Goal: Use online tool/utility

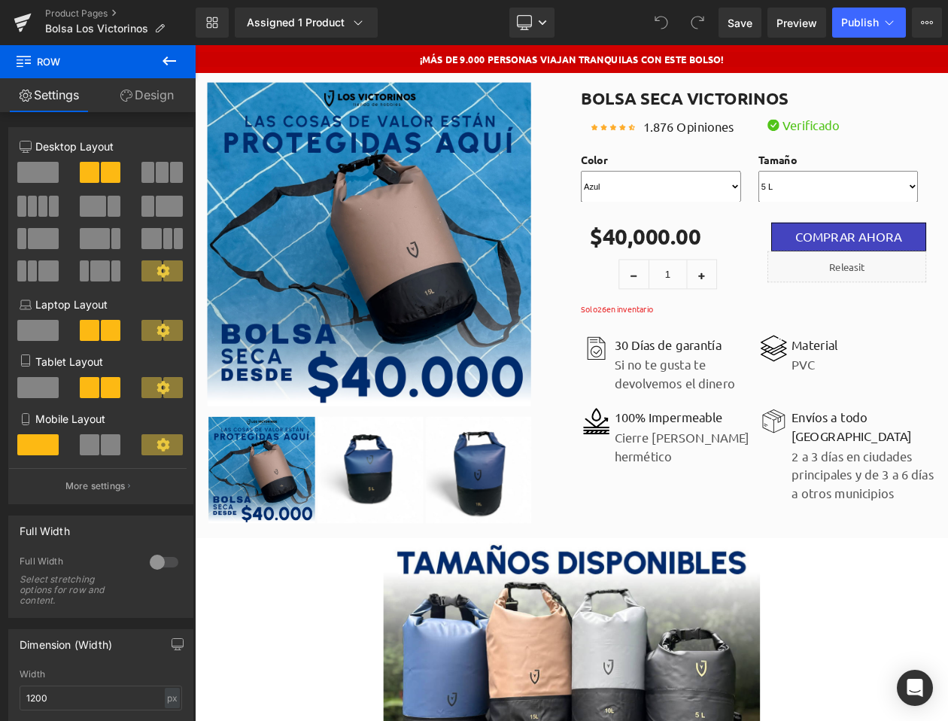
click at [174, 56] on icon at bounding box center [169, 61] width 18 height 18
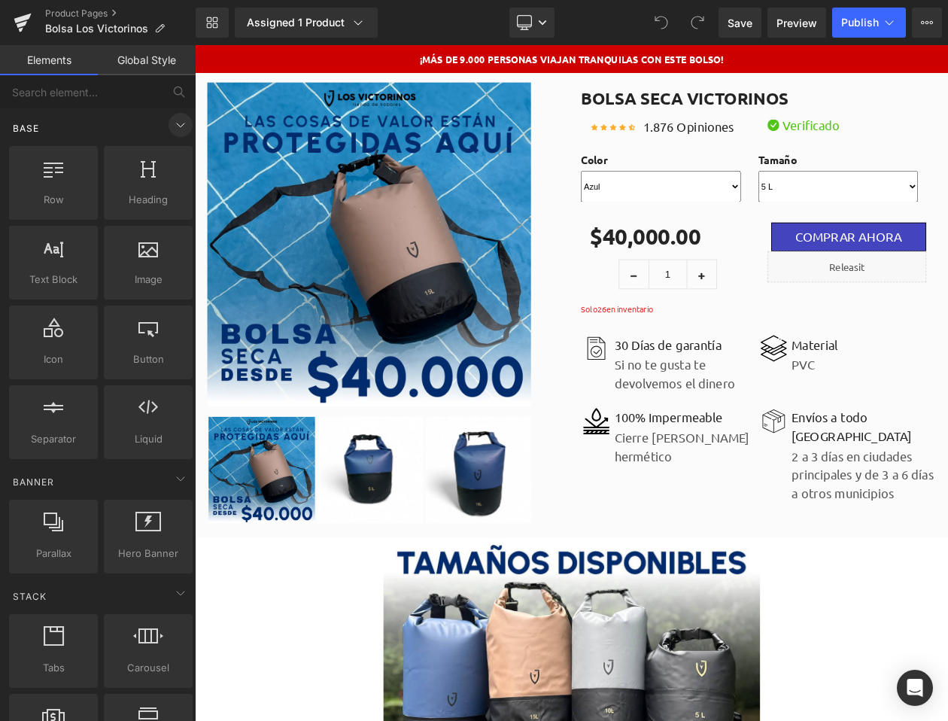
click at [179, 124] on icon at bounding box center [180, 125] width 18 height 18
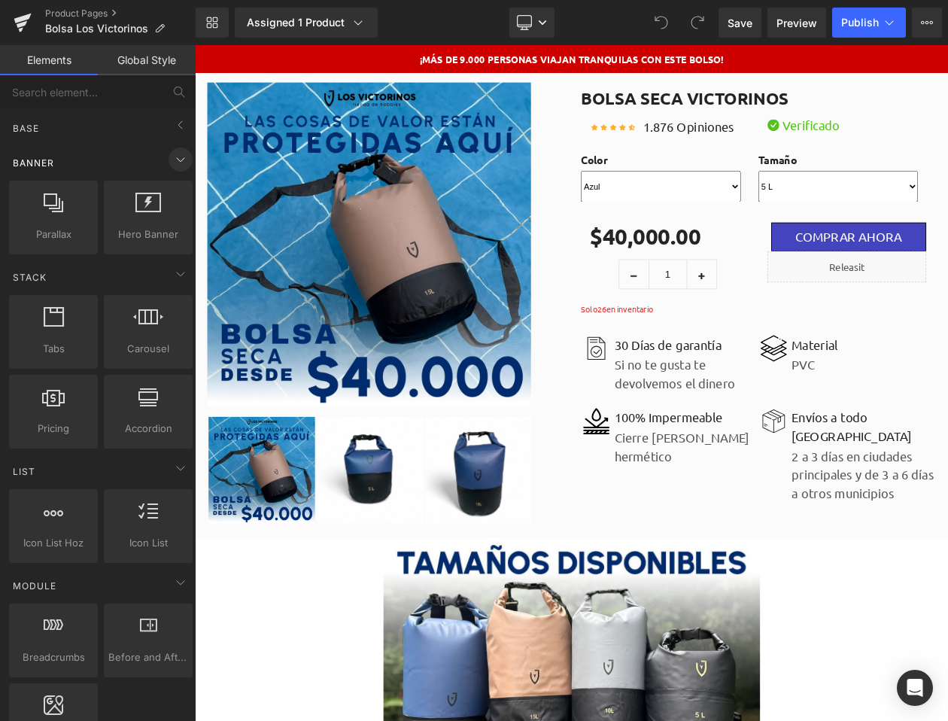
click at [175, 162] on icon at bounding box center [180, 159] width 18 height 18
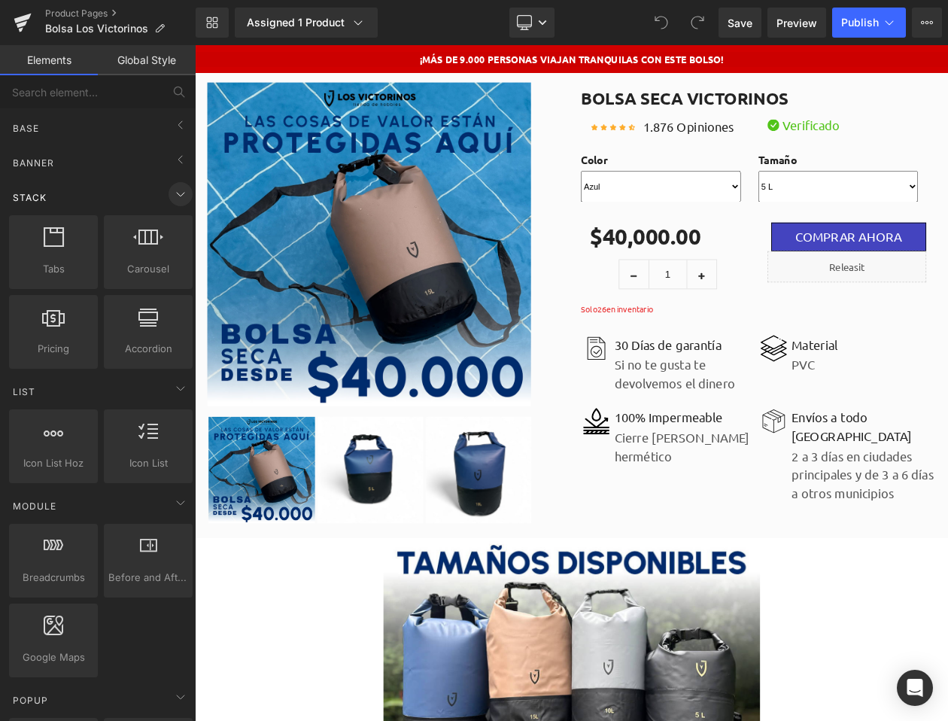
click at [172, 188] on icon at bounding box center [180, 194] width 18 height 18
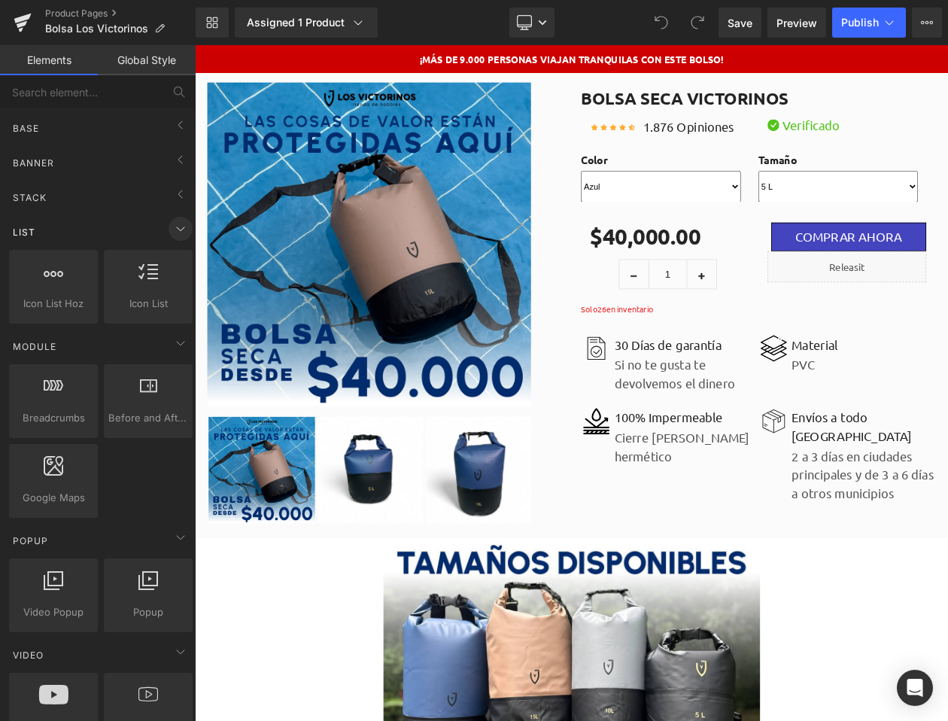
click at [171, 235] on icon at bounding box center [180, 229] width 18 height 18
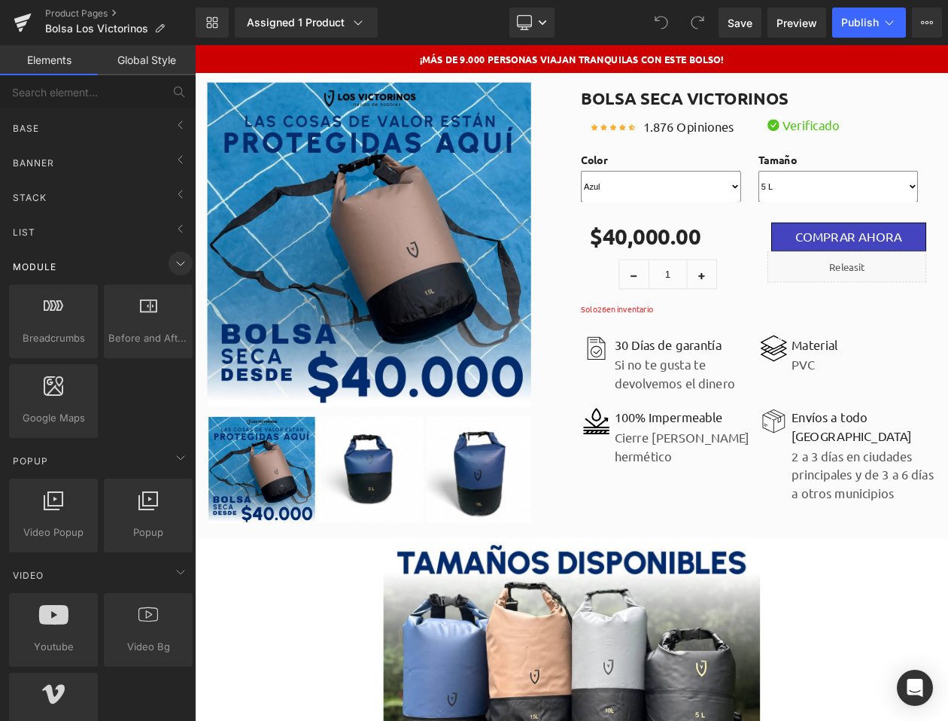
click at [174, 262] on icon at bounding box center [180, 263] width 18 height 18
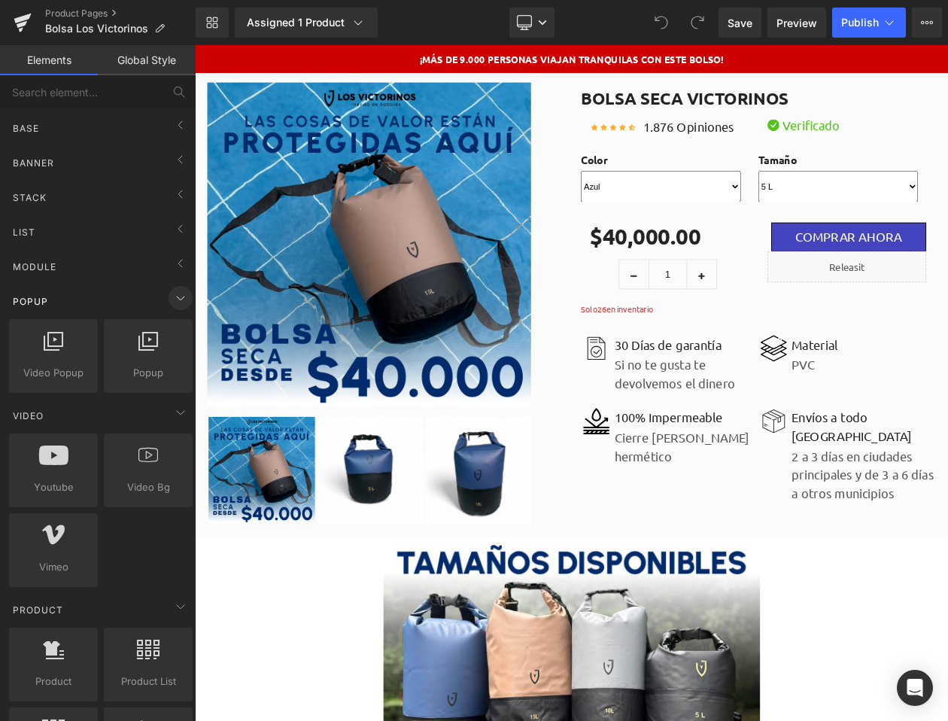
click at [177, 291] on icon at bounding box center [180, 298] width 18 height 18
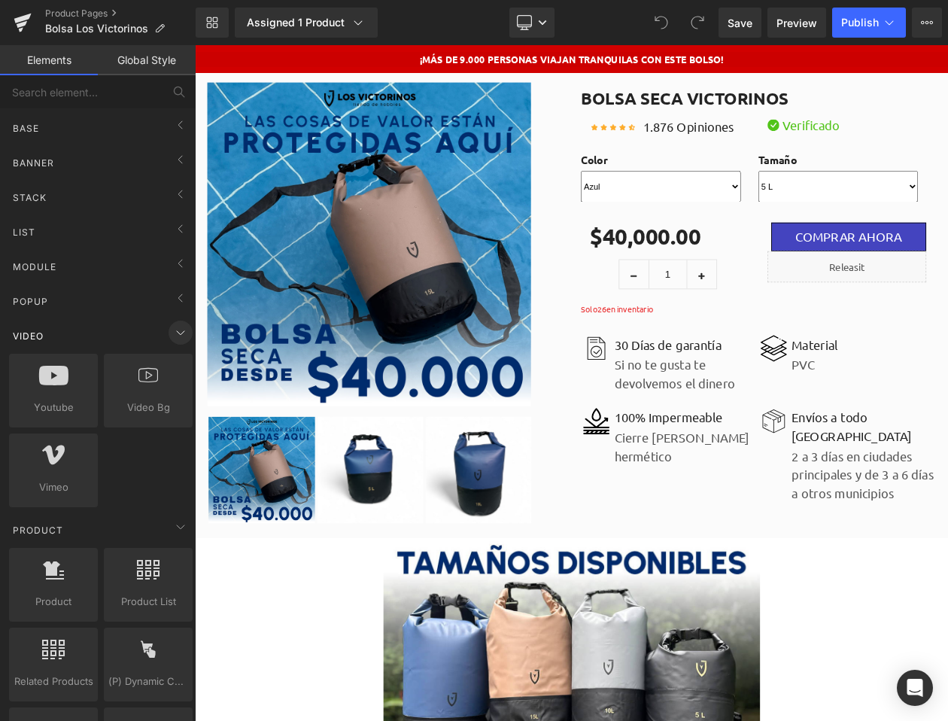
click at [177, 328] on icon at bounding box center [180, 332] width 18 height 18
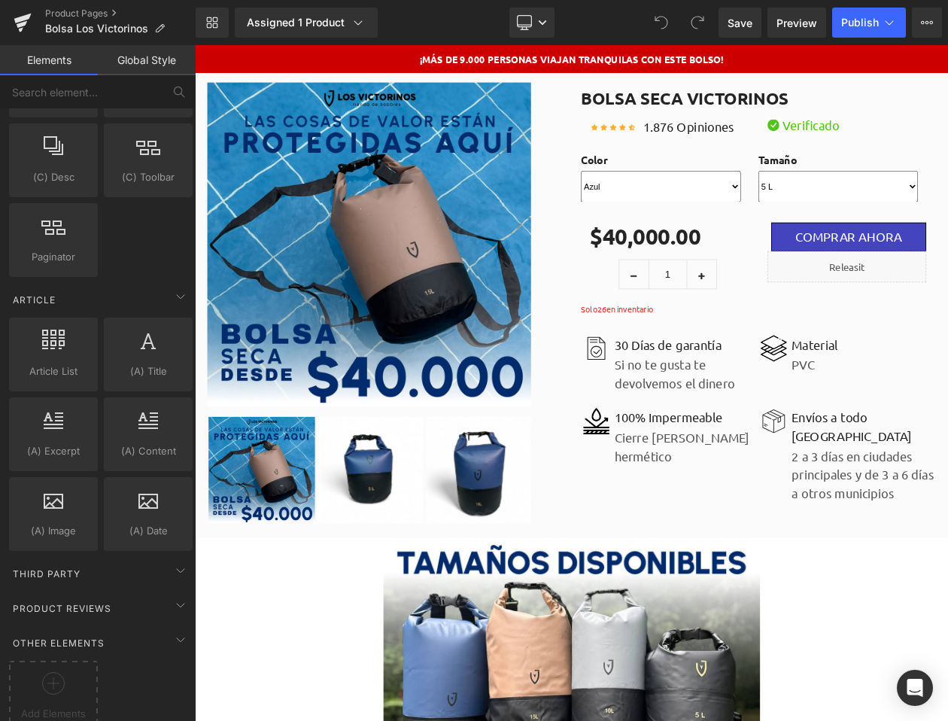
scroll to position [1670, 0]
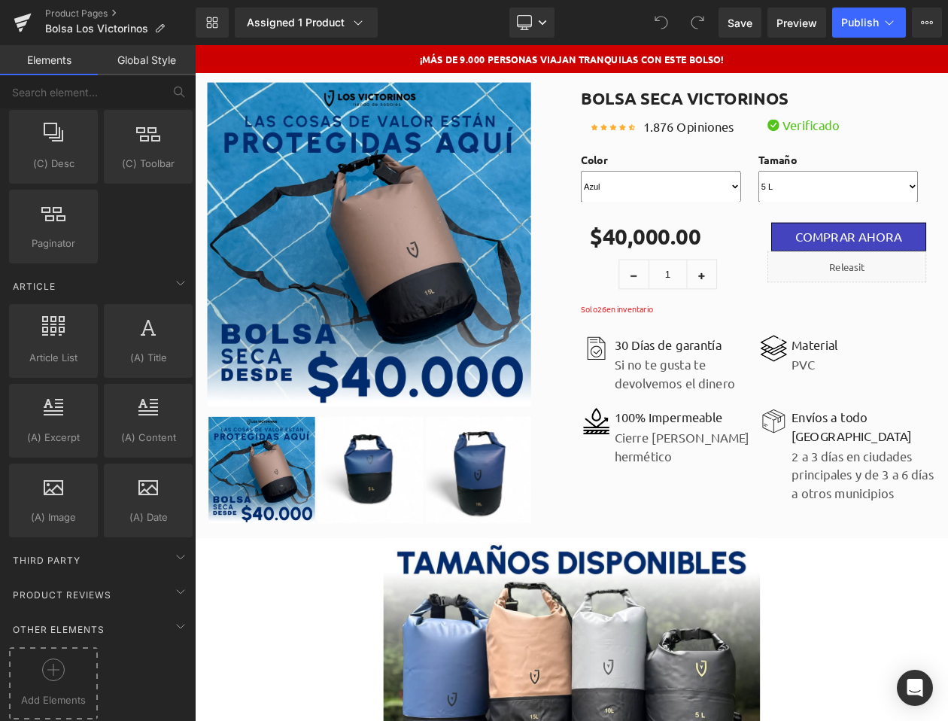
click at [53, 647] on div "Add Elements" at bounding box center [53, 683] width 89 height 72
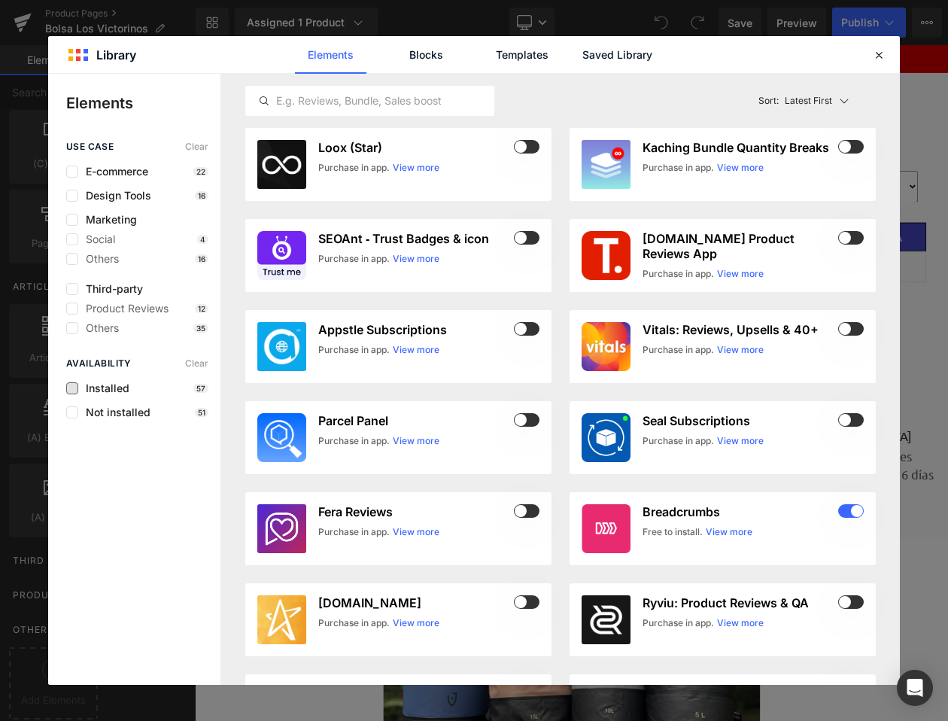
click at [112, 384] on span "Installed" at bounding box center [103, 388] width 51 height 12
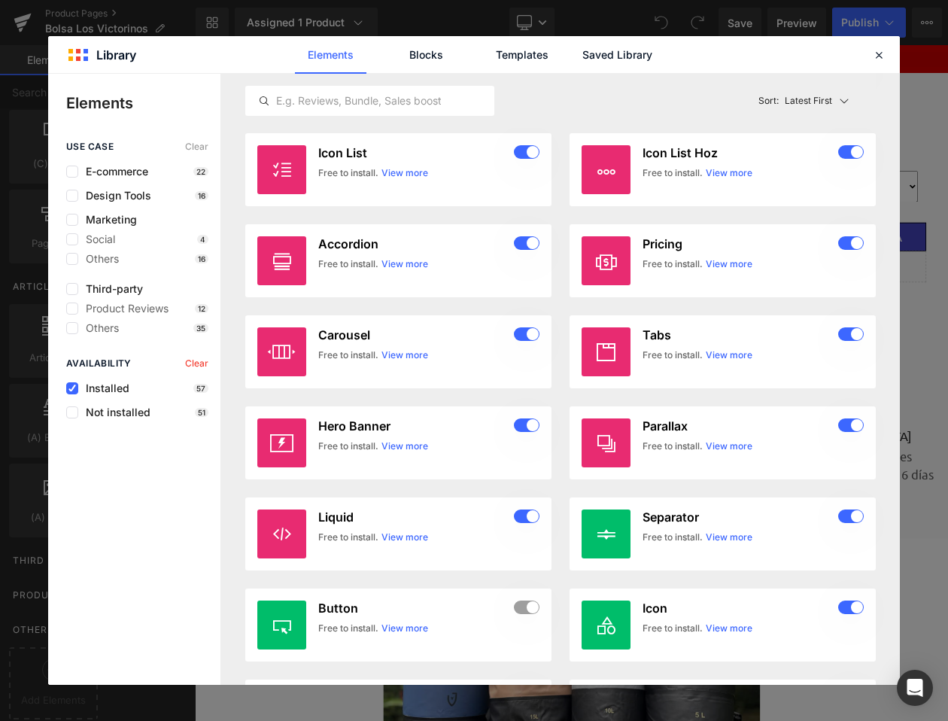
scroll to position [2365, 0]
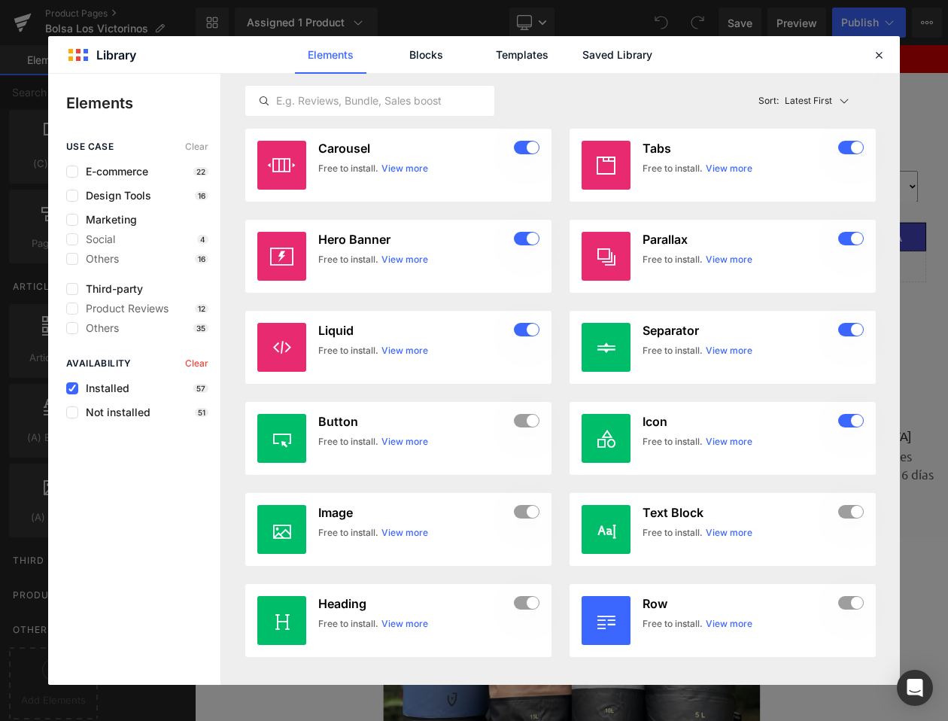
click at [116, 388] on span "Installed" at bounding box center [103, 388] width 51 height 12
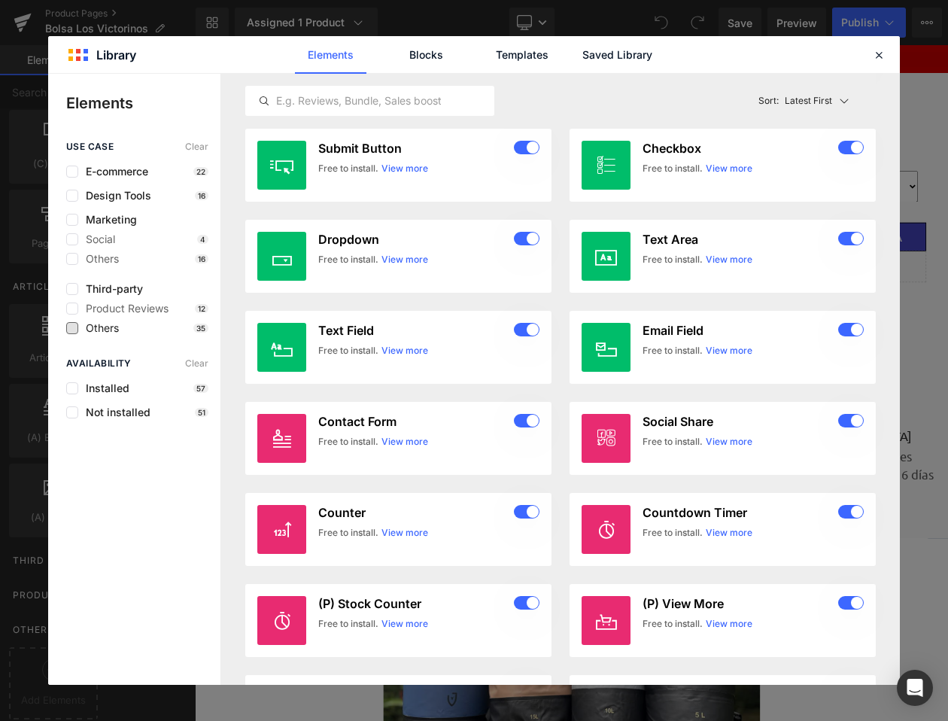
click at [96, 322] on span "Others" at bounding box center [98, 328] width 41 height 12
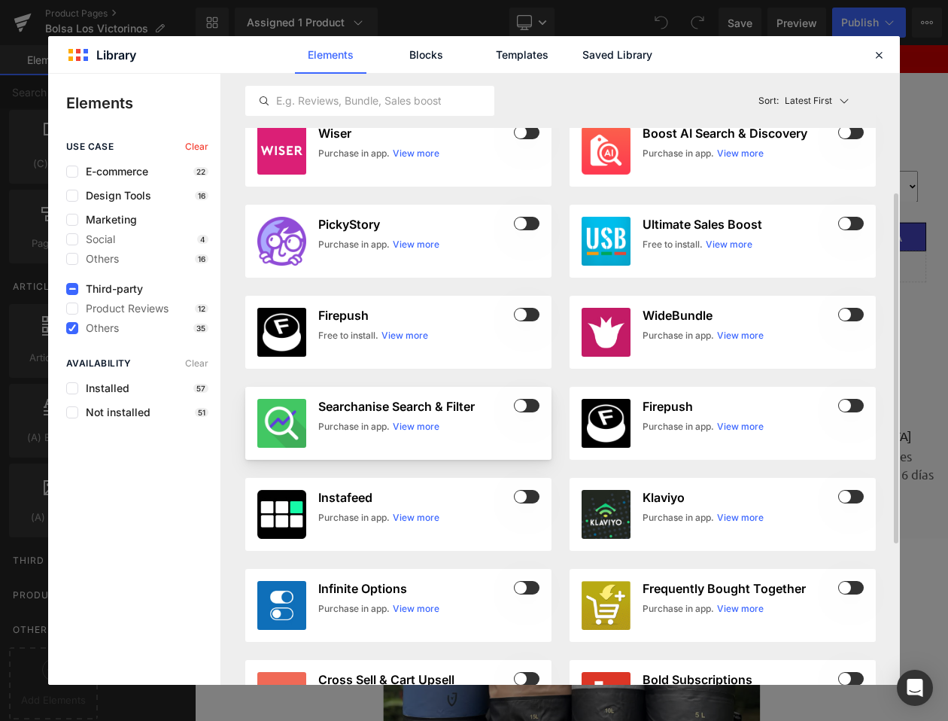
scroll to position [454, 0]
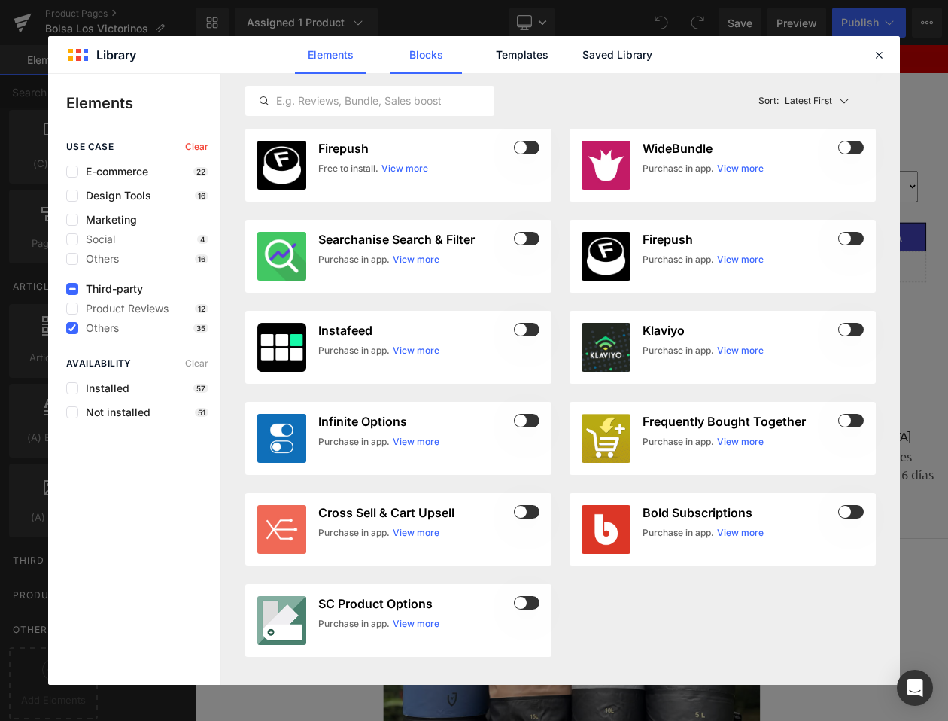
click at [449, 54] on link "Blocks" at bounding box center [425, 55] width 71 height 38
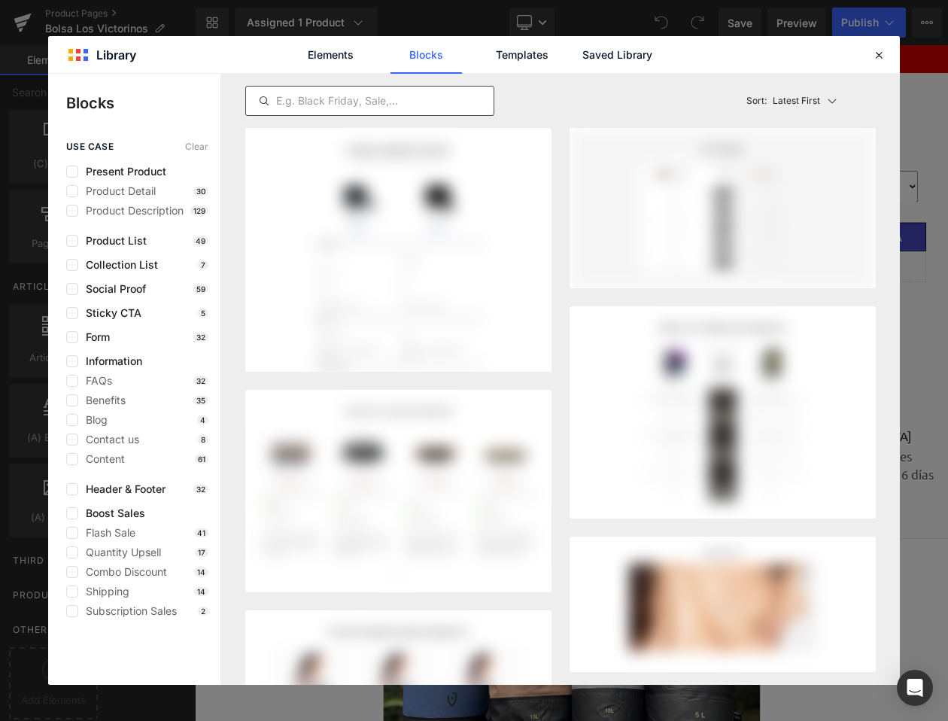
click at [366, 95] on input "text" at bounding box center [369, 101] width 247 height 18
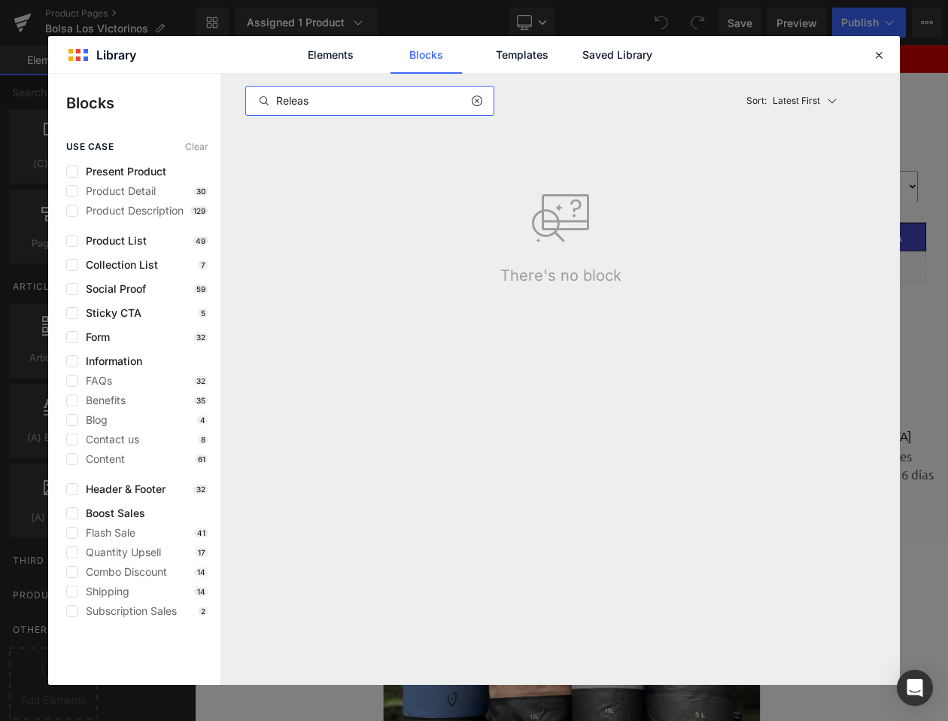
type input "Releas"
click at [476, 97] on icon at bounding box center [476, 101] width 11 height 12
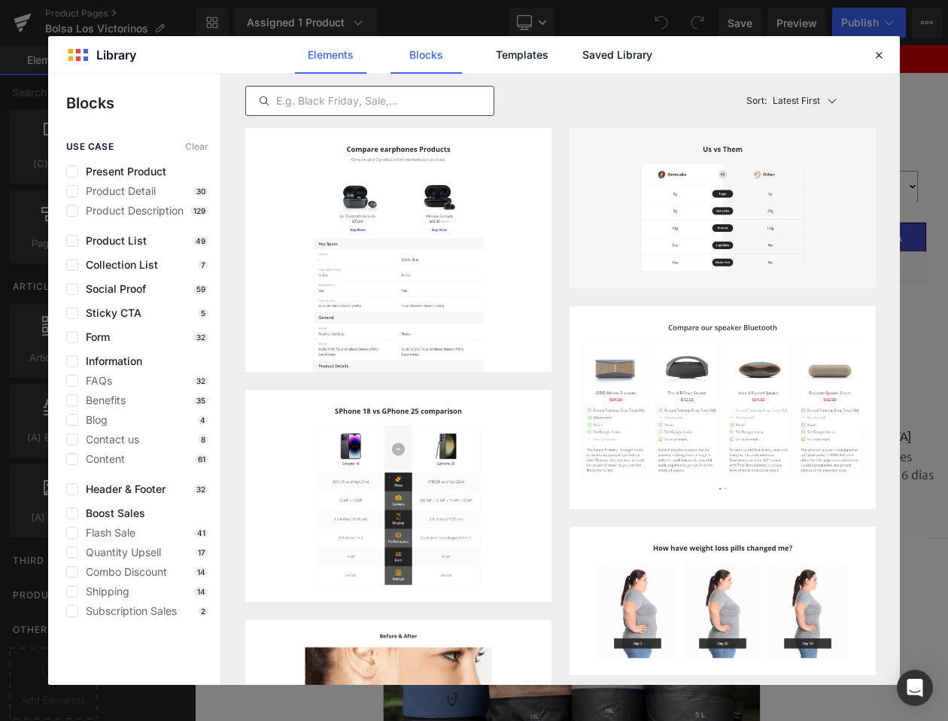
click at [327, 51] on link "Elements" at bounding box center [330, 55] width 71 height 38
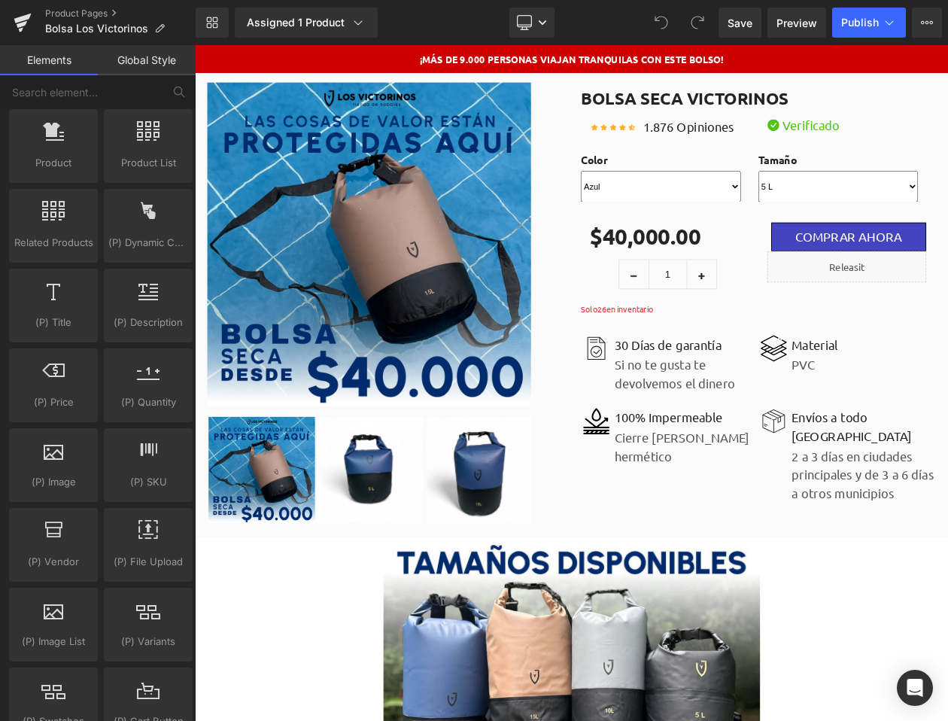
scroll to position [0, 0]
